Goal: Transaction & Acquisition: Purchase product/service

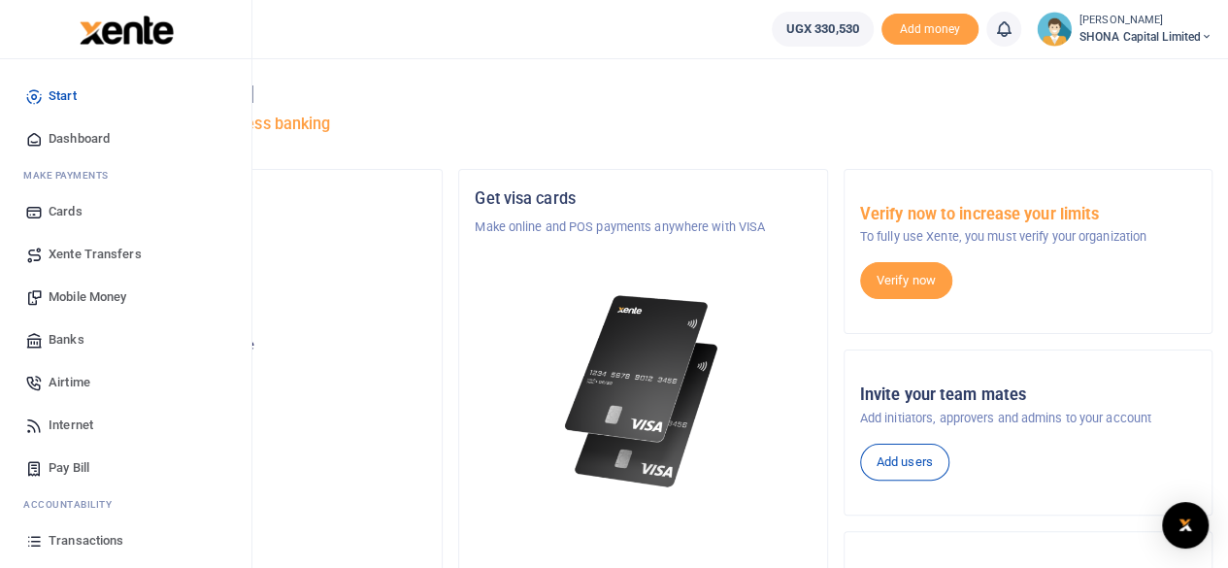
click at [91, 298] on span "Mobile Money" at bounding box center [88, 296] width 78 height 19
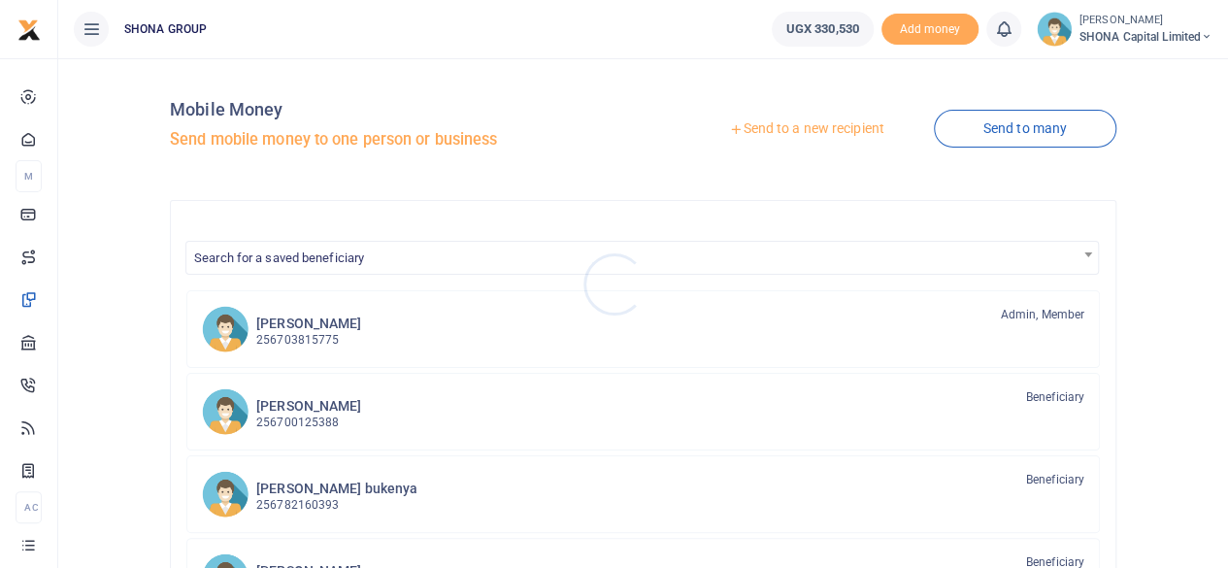
click at [796, 135] on div at bounding box center [614, 284] width 1228 height 568
click at [796, 125] on link "Send to a new recipient" at bounding box center [805, 129] width 253 height 35
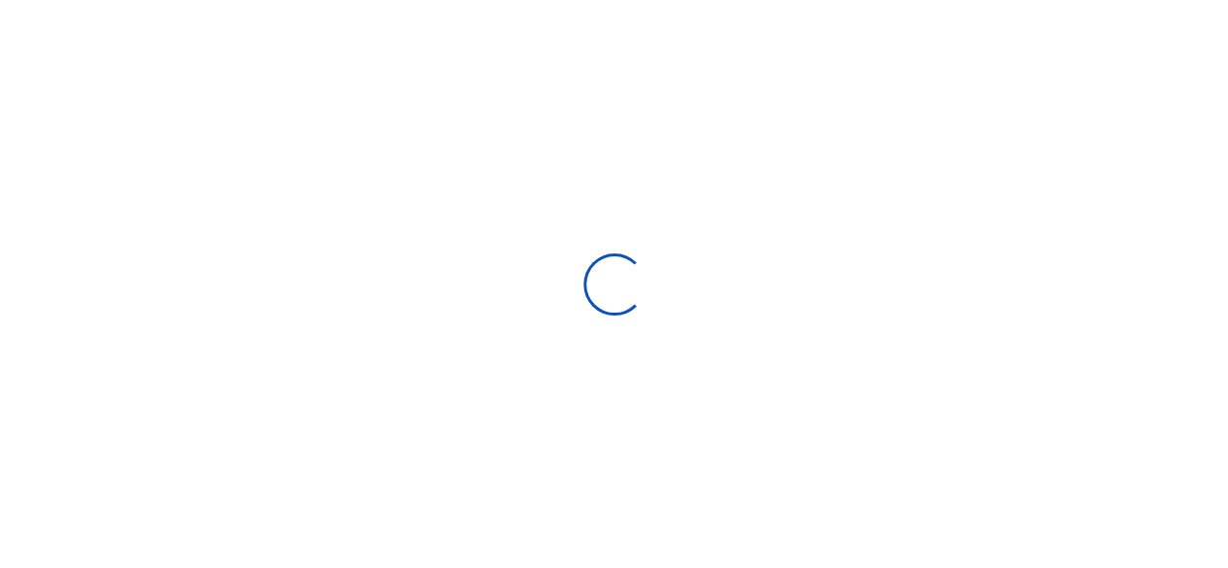
select select "Loading bundles"
select select
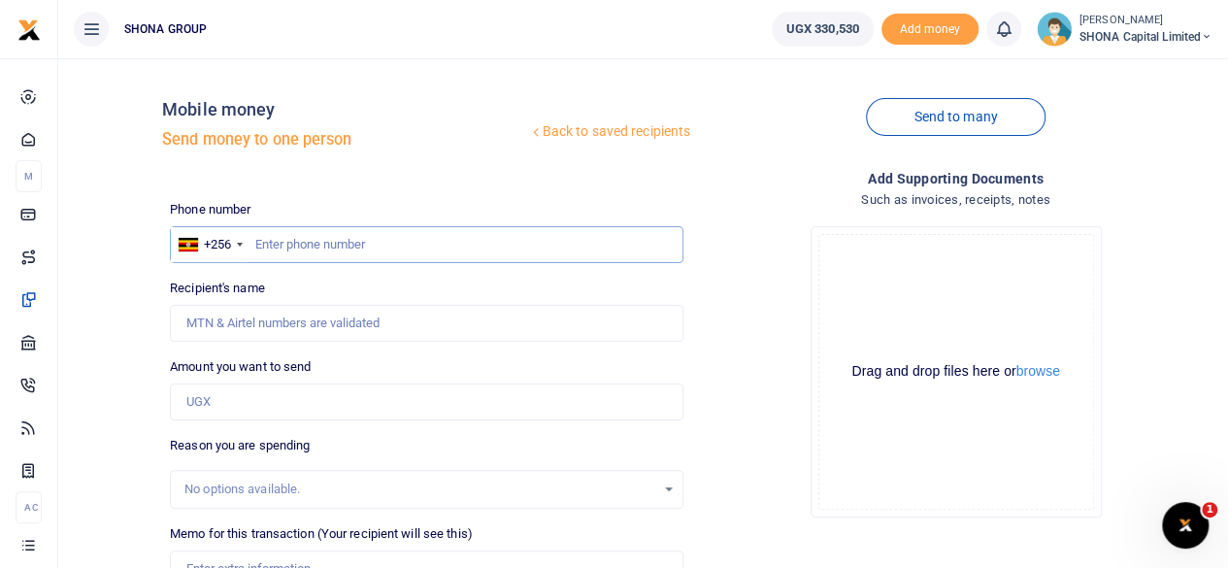
click at [382, 231] on input "text" at bounding box center [426, 244] width 513 height 37
type input "0702551963"
click at [291, 412] on input "Amount you want to send" at bounding box center [426, 401] width 513 height 37
type input "74"
type input "Joselyne Nanozi"
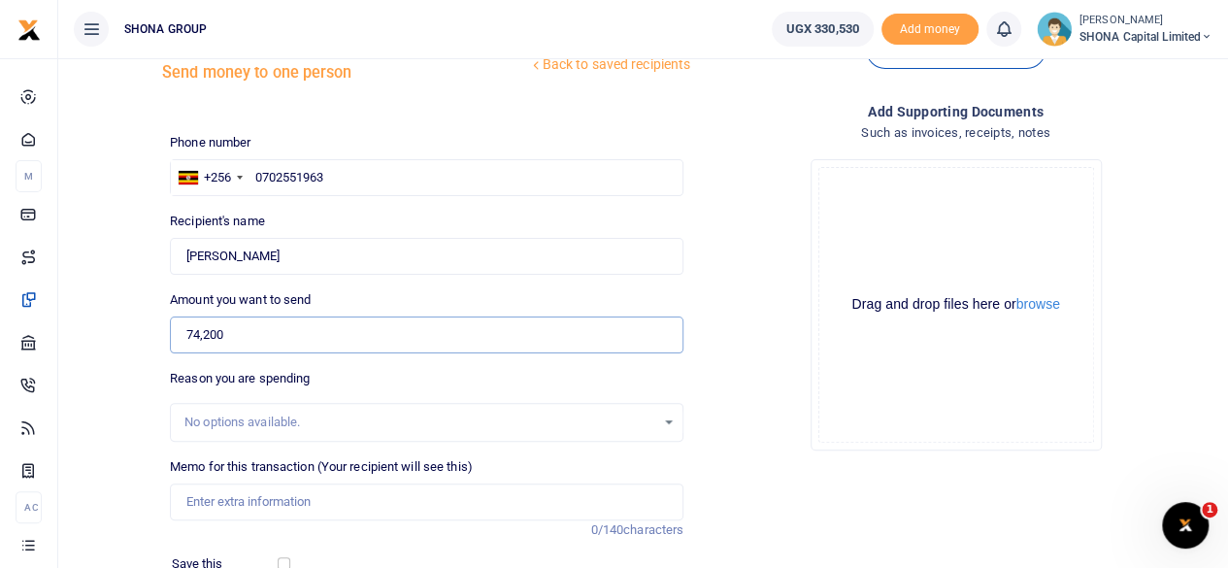
scroll to position [97, 0]
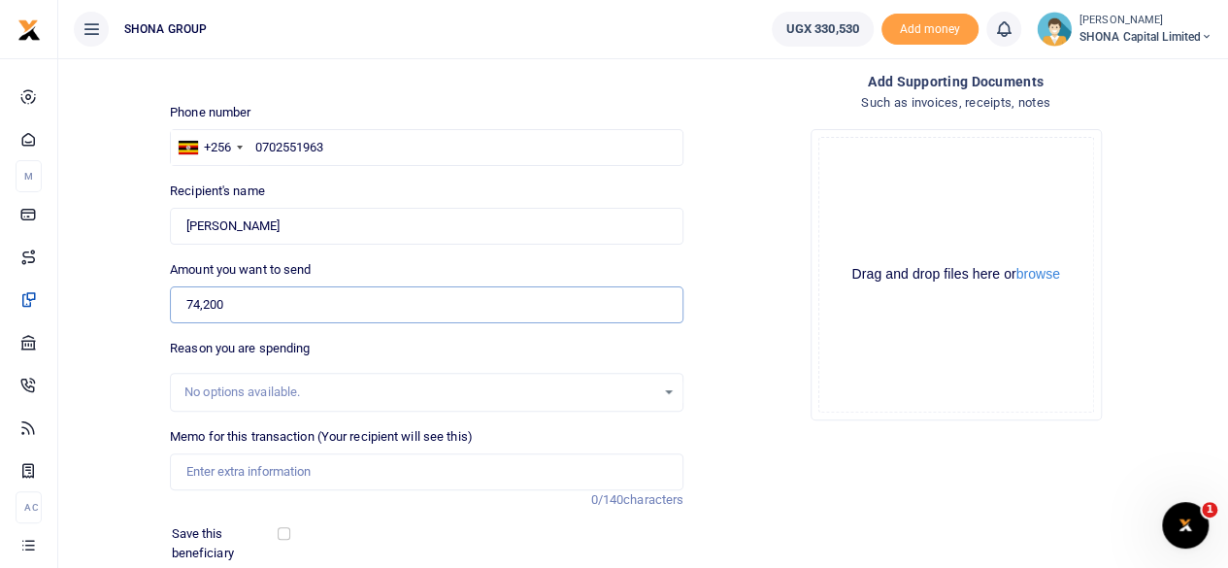
type input "74,200"
click at [250, 474] on input "Memo for this transaction (Your recipient will see this)" at bounding box center [426, 471] width 513 height 37
click at [208, 475] on input "Memo for this transaction (Your recipient will see this)" at bounding box center [426, 471] width 513 height 37
paste input "" Being transport reimbursement to and from Reverent investments Limited office…"
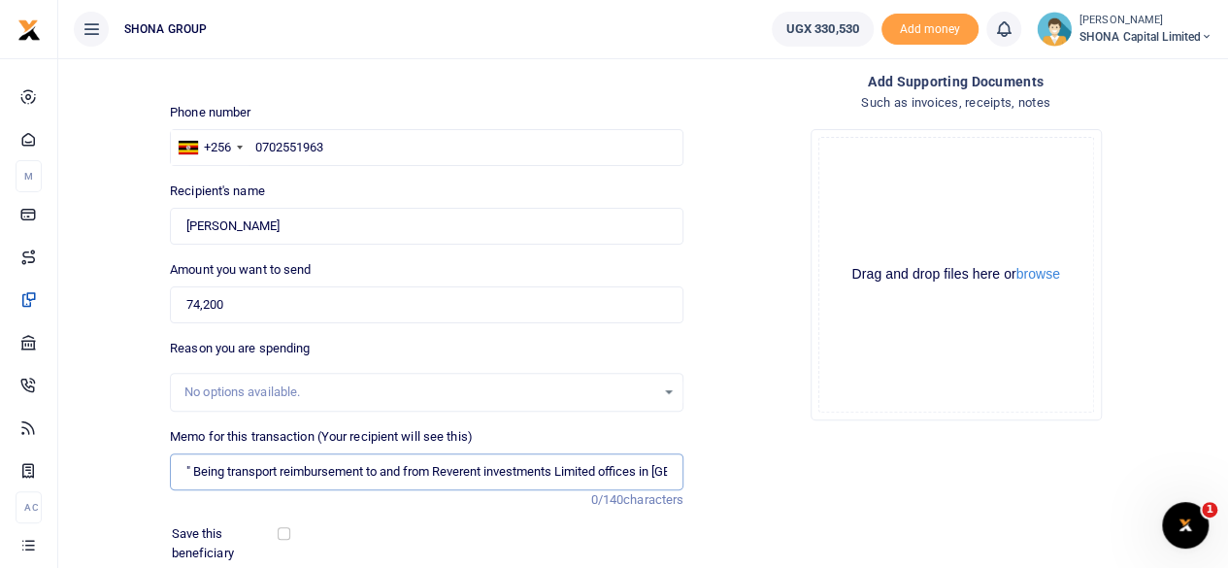
scroll to position [0, 345]
drag, startPoint x: 545, startPoint y: 474, endPoint x: 622, endPoint y: 372, distance: 127.5
click at [545, 471] on input "" Being transport reimbursement to and from Reverent investments Limited office…" at bounding box center [426, 471] width 513 height 37
click at [578, 463] on input "" Being transport reimbursement to and from Reverent investments Limited office…" at bounding box center [426, 471] width 513 height 37
click at [377, 469] on input "" Being transport reimbursement to and from Reverent investments Limited office…" at bounding box center [426, 471] width 513 height 37
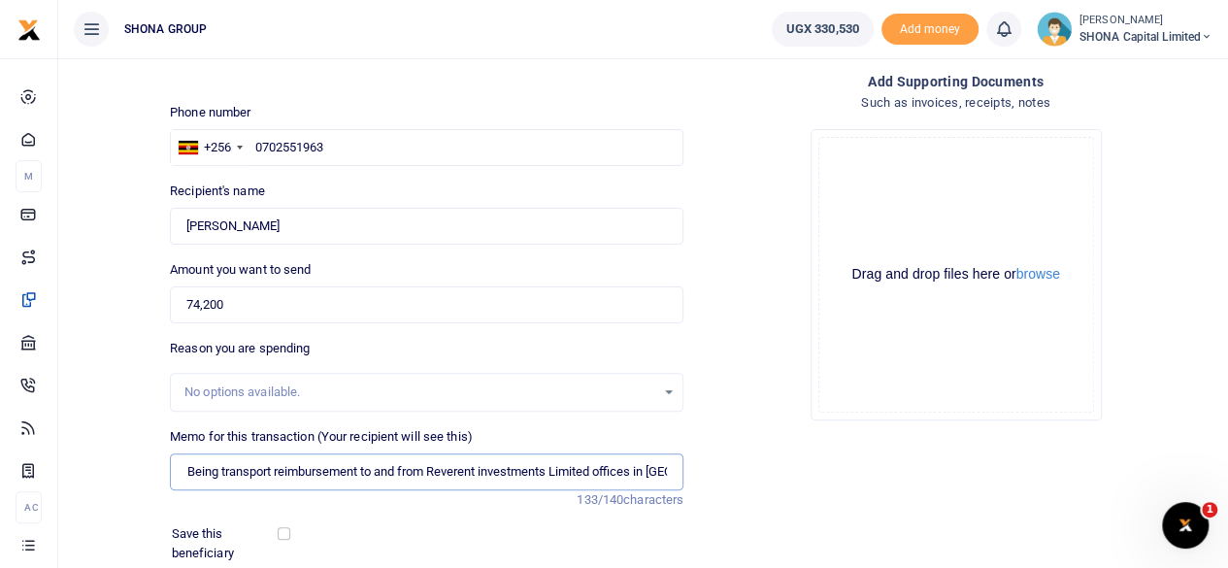
scroll to position [0, 0]
click at [191, 474] on input "" Being transport reimbursement to and from Reverent investments Limited office…" at bounding box center [426, 471] width 513 height 37
type input "Being transport reimbursement to and from Reverent investments Limited offices …"
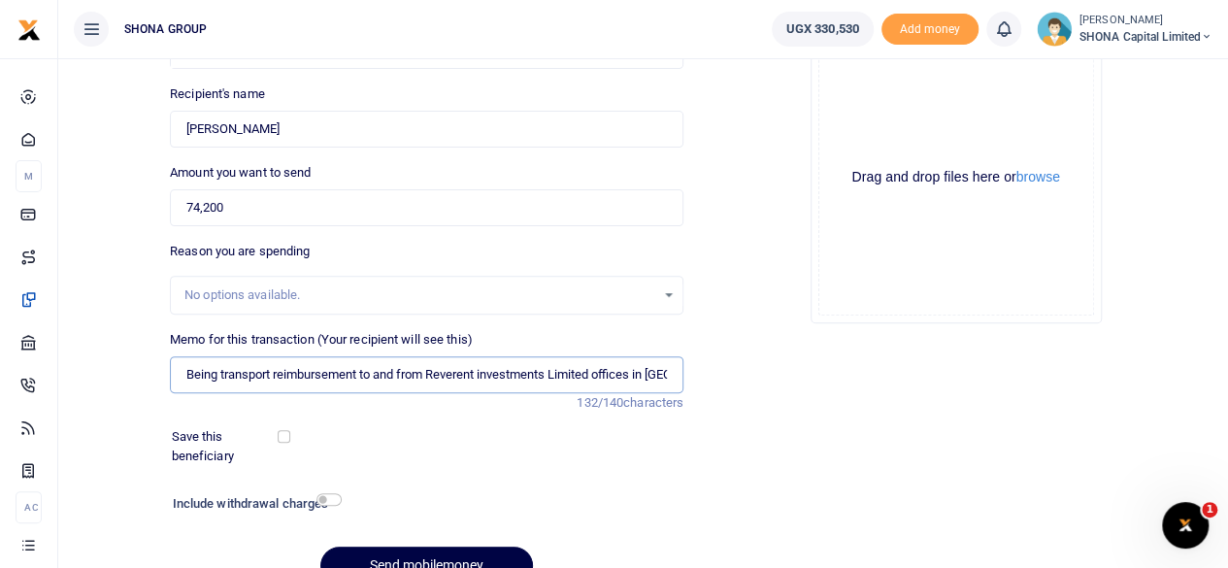
scroll to position [289, 0]
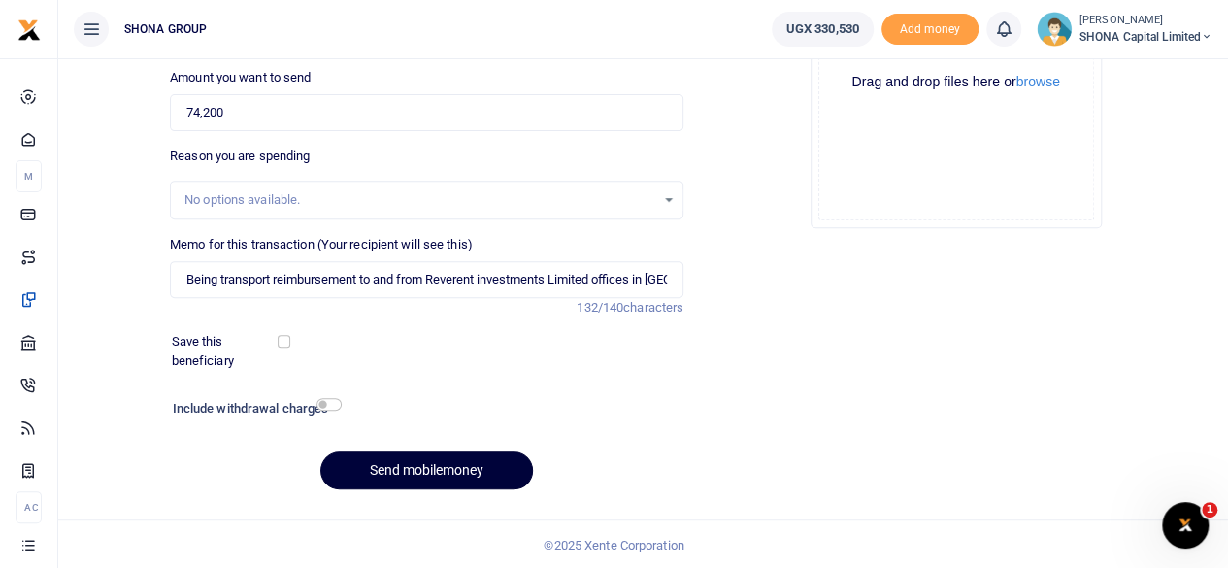
click at [398, 466] on button "Send mobilemoney" at bounding box center [426, 470] width 213 height 38
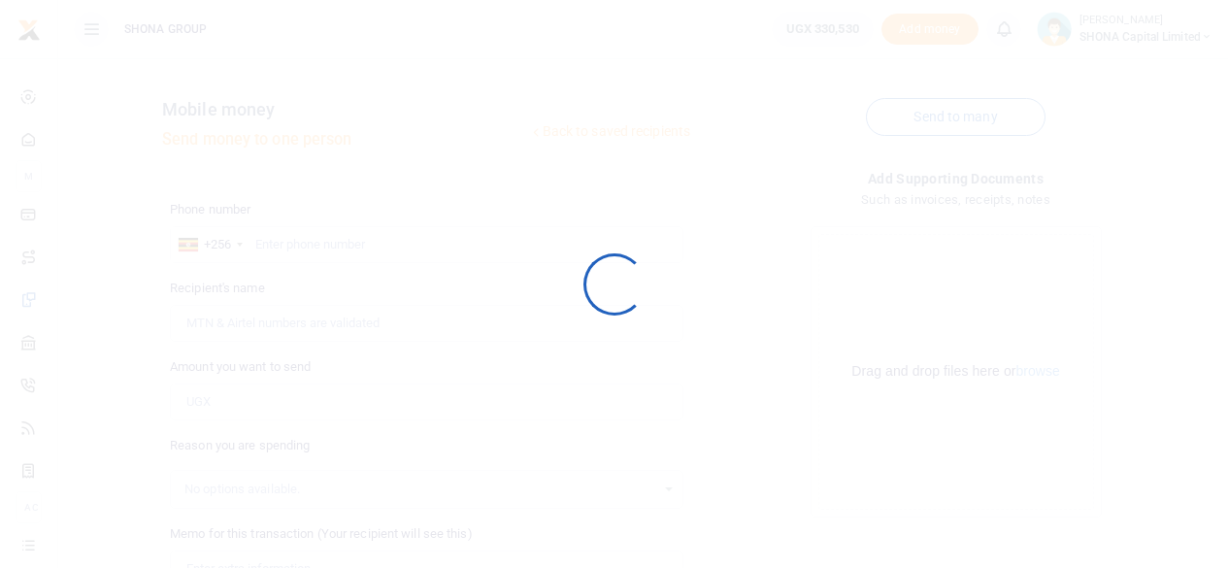
scroll to position [288, 0]
